Goal: Contribute content

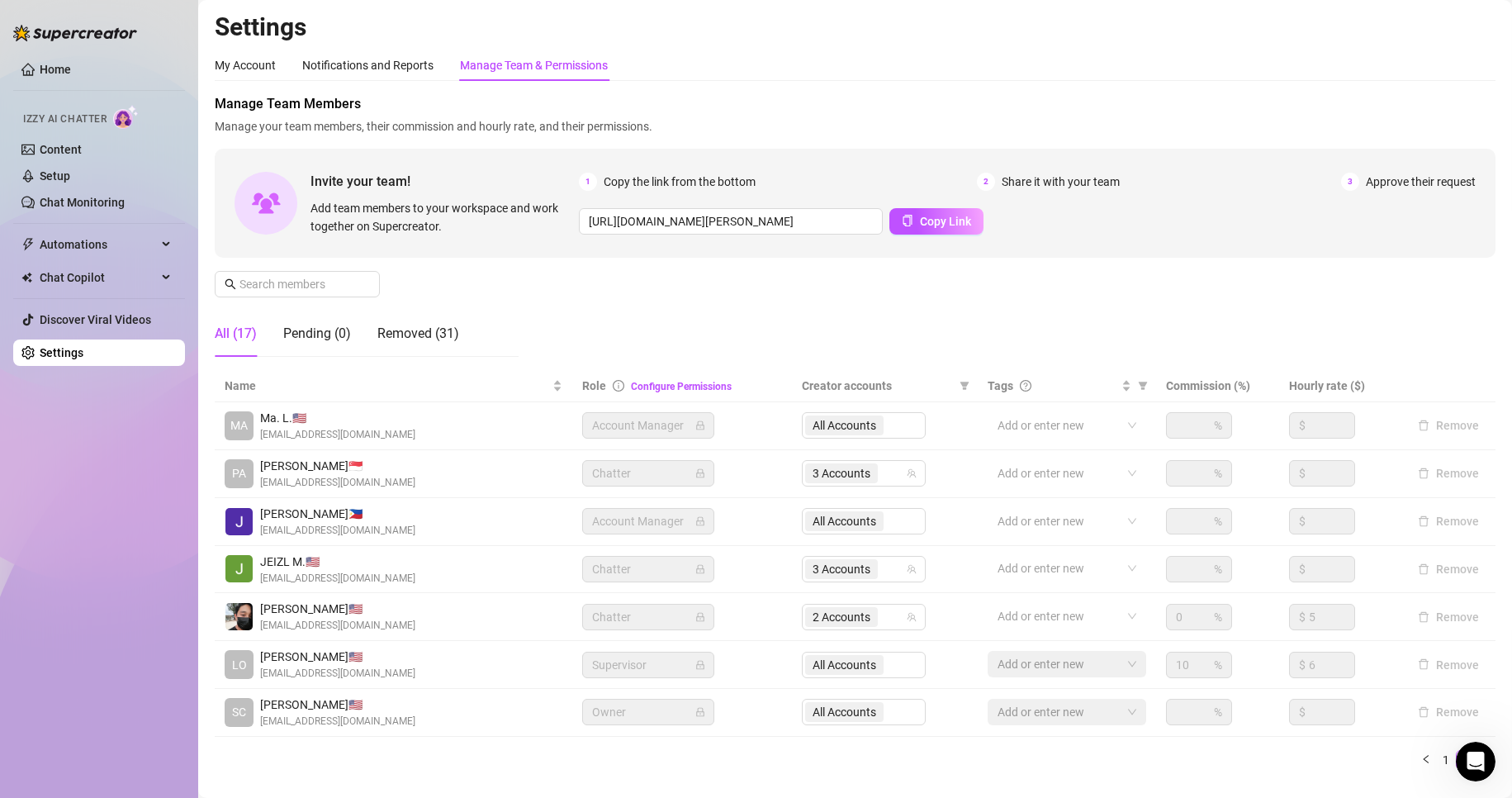
scroll to position [55, 0]
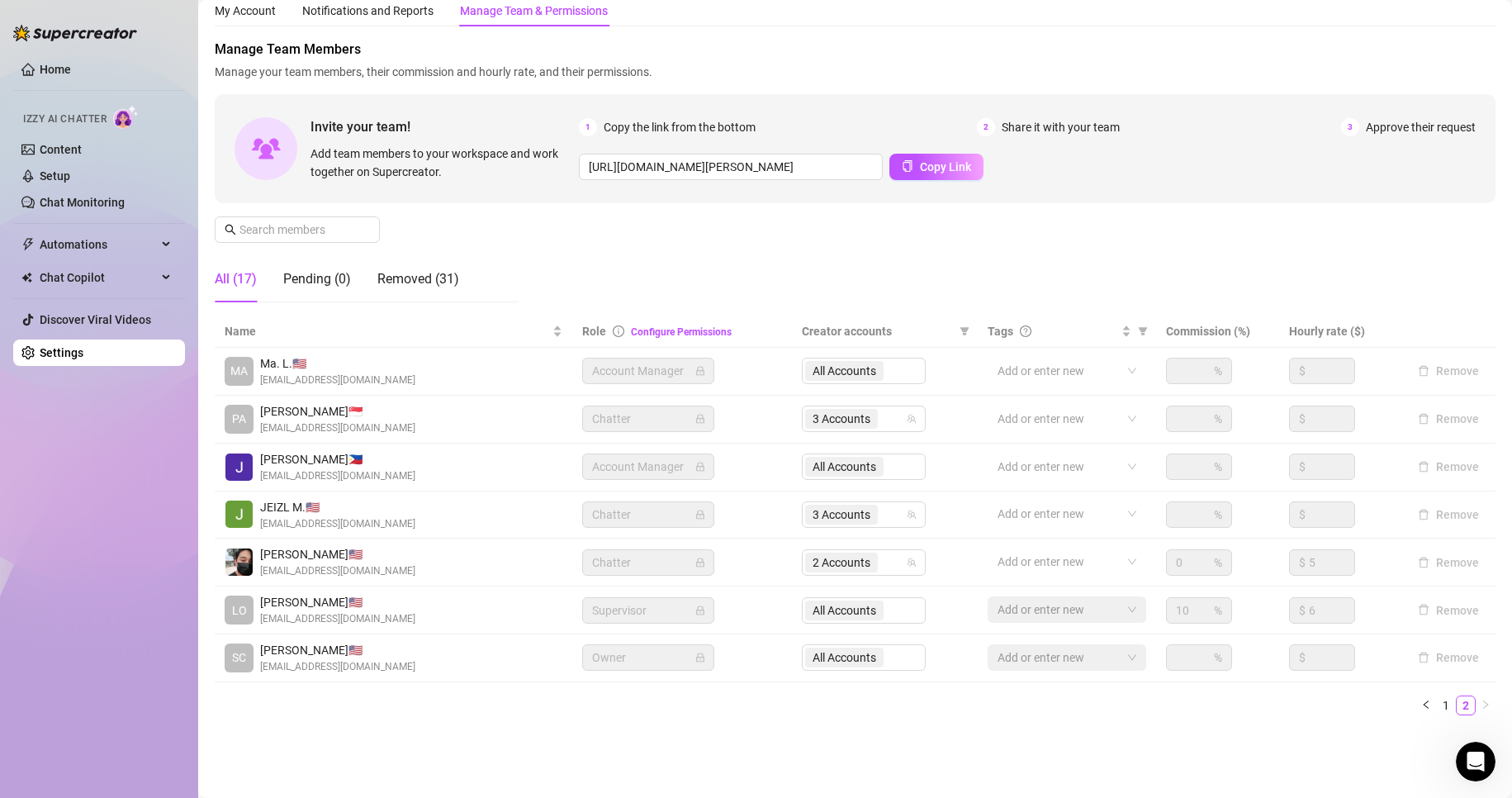
click at [49, 148] on link "Content" at bounding box center [60, 149] width 42 height 13
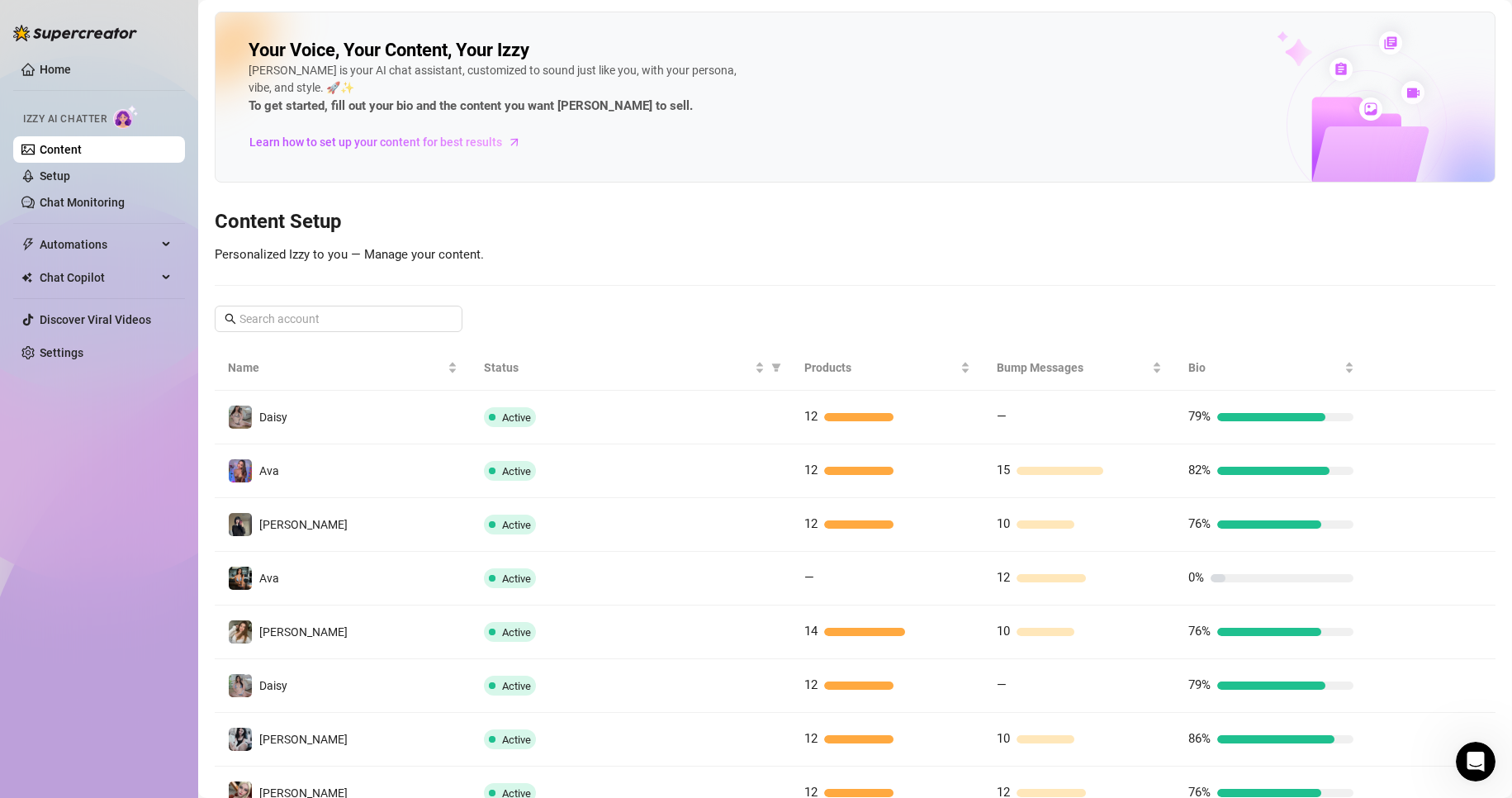
scroll to position [71, 0]
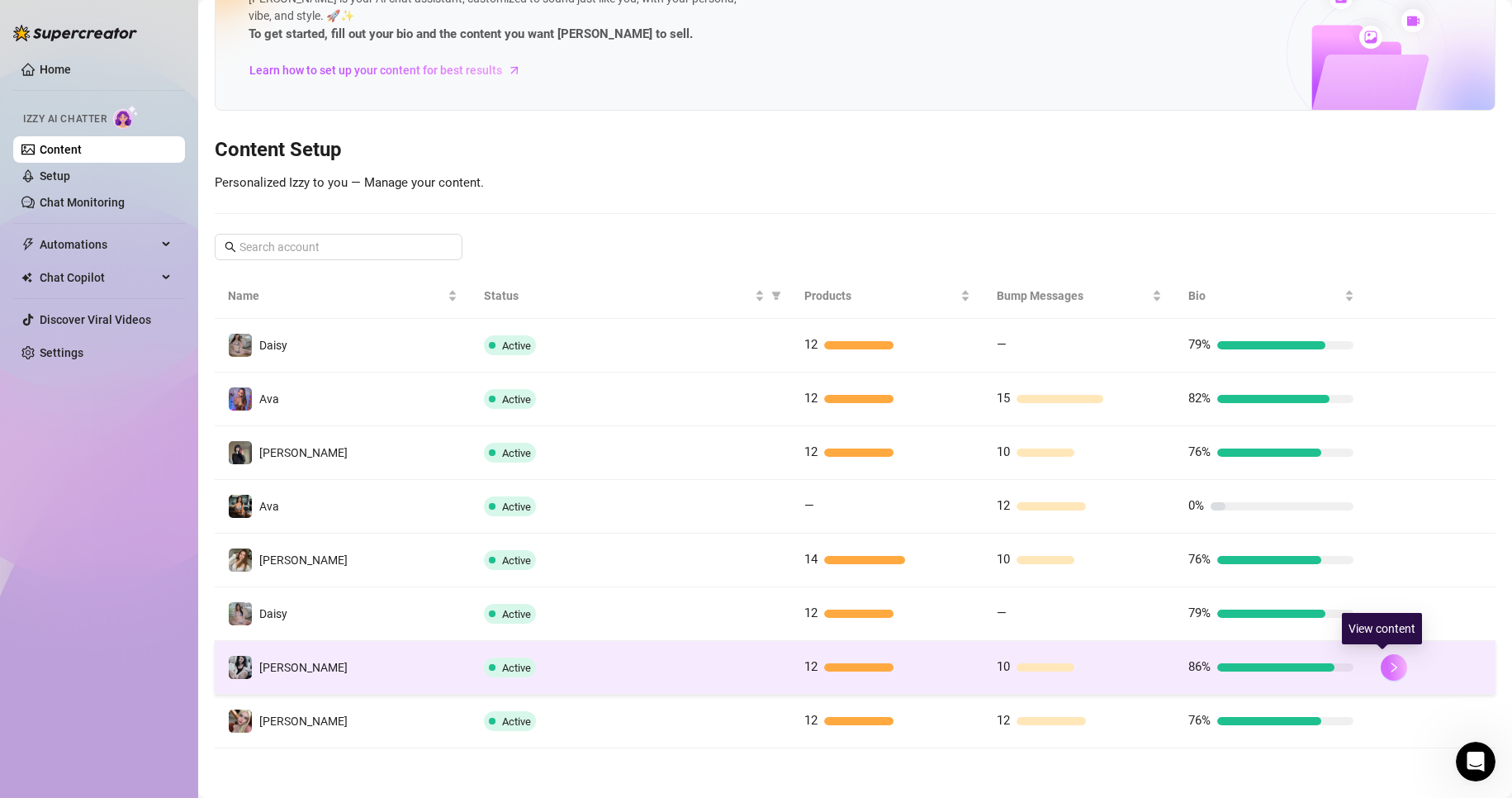
click at [1388, 666] on icon "right" at bounding box center [1394, 667] width 12 height 12
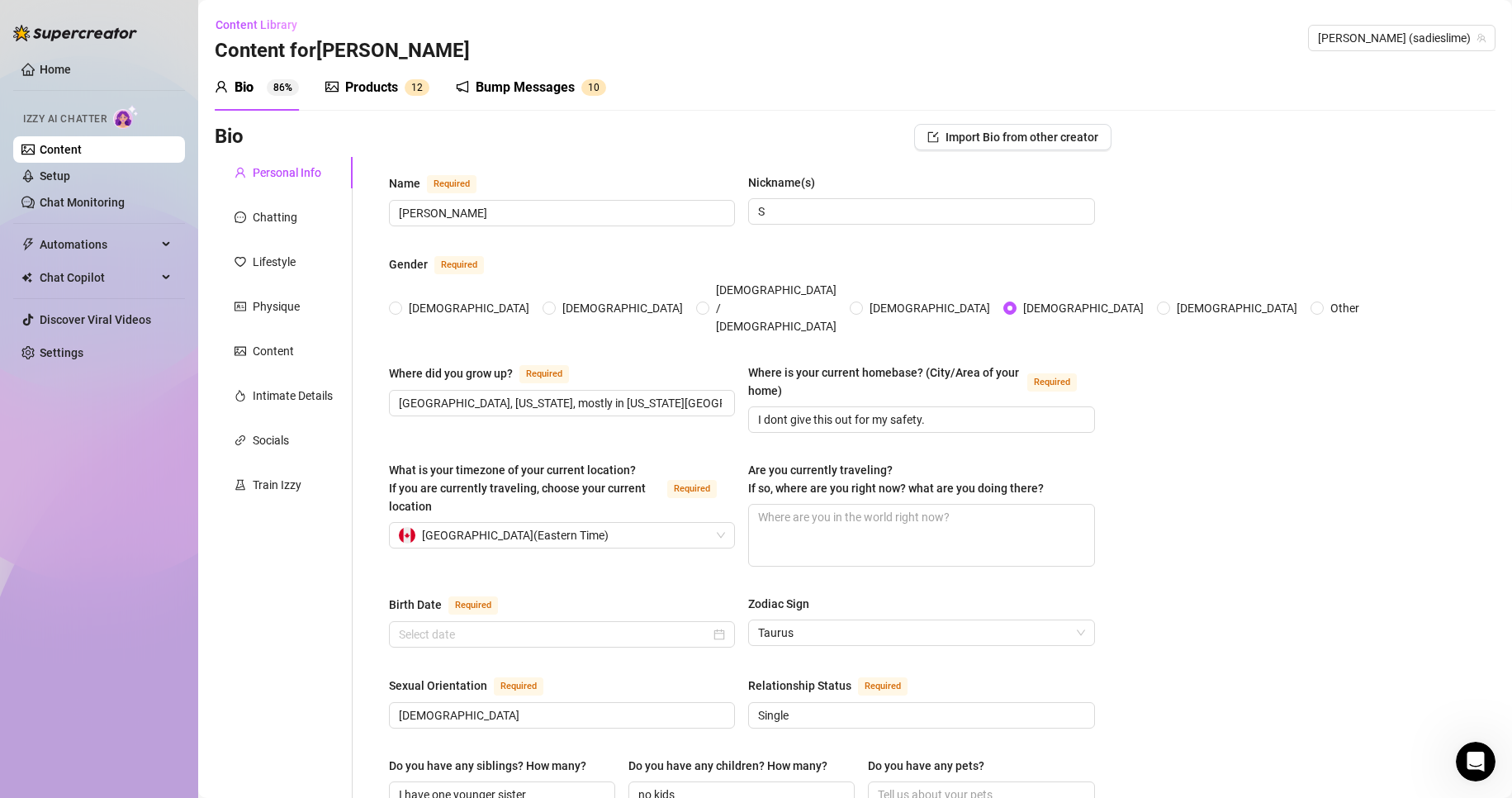
radio input "true"
type input "[DATE]"
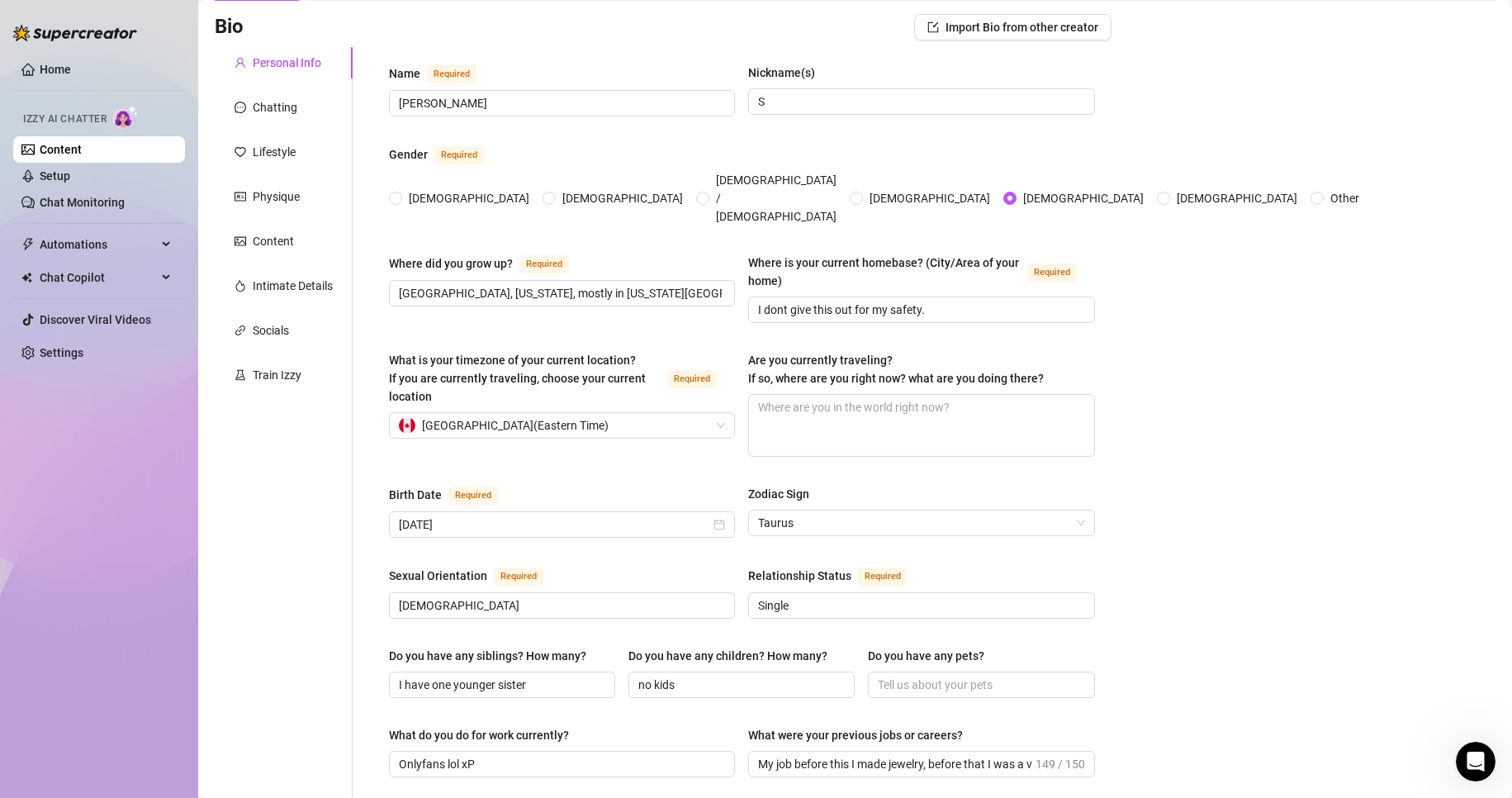
scroll to position [92, 0]
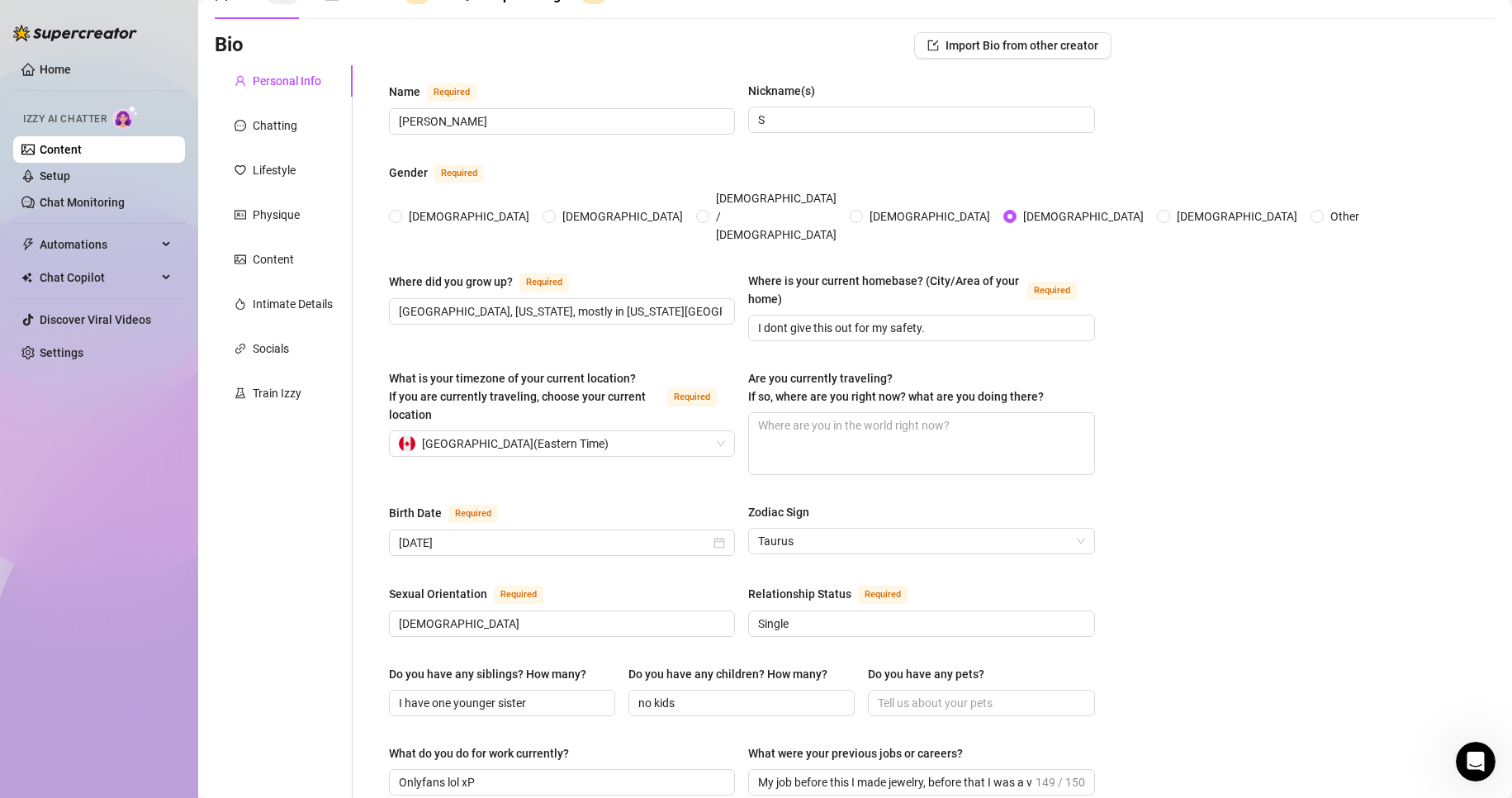
click at [576, 449] on div "What is your timezone of your current location? If you are currently traveling,…" at bounding box center [742, 430] width 706 height 121
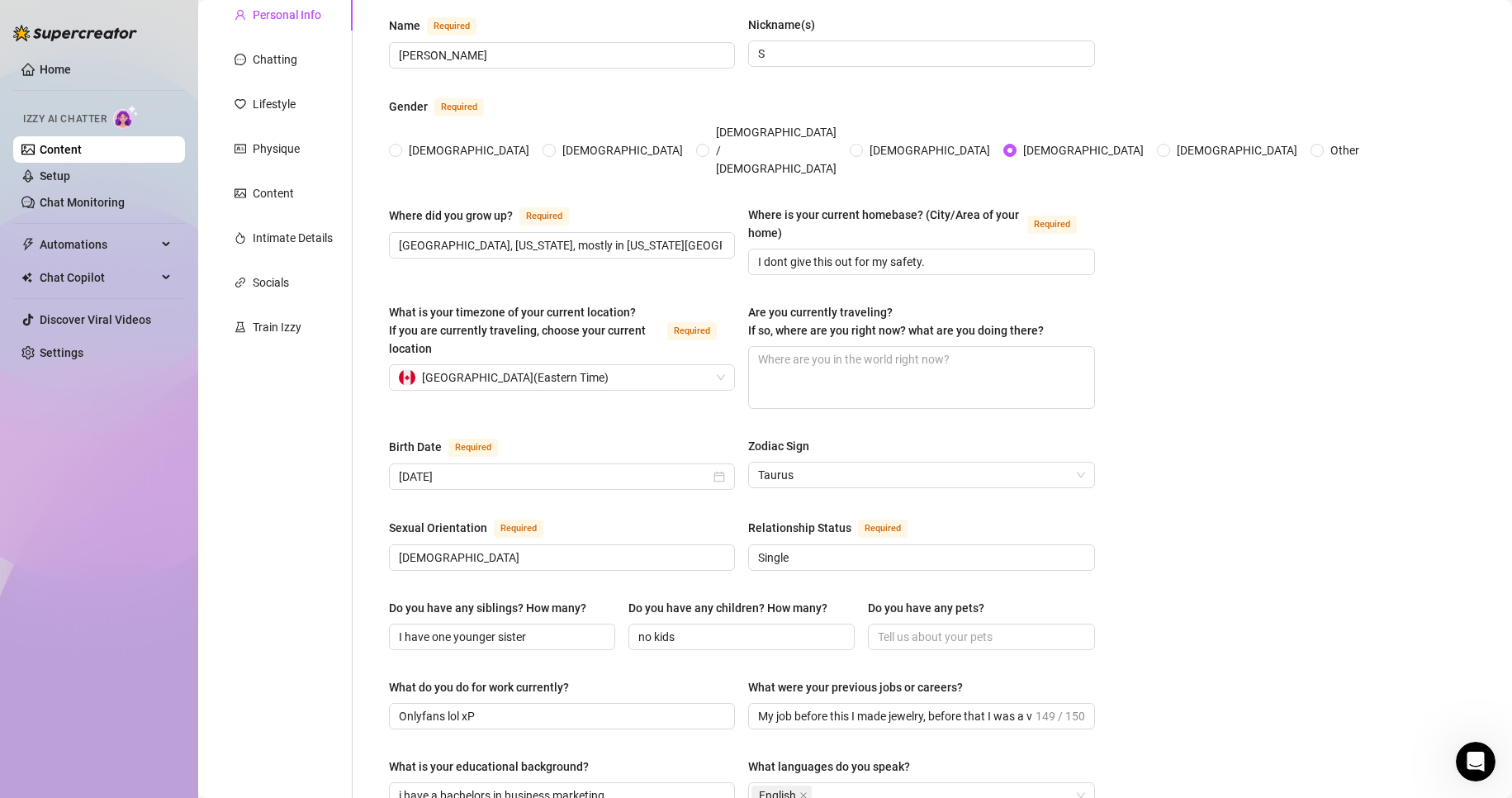
scroll to position [157, 0]
